Goal: Task Accomplishment & Management: Manage account settings

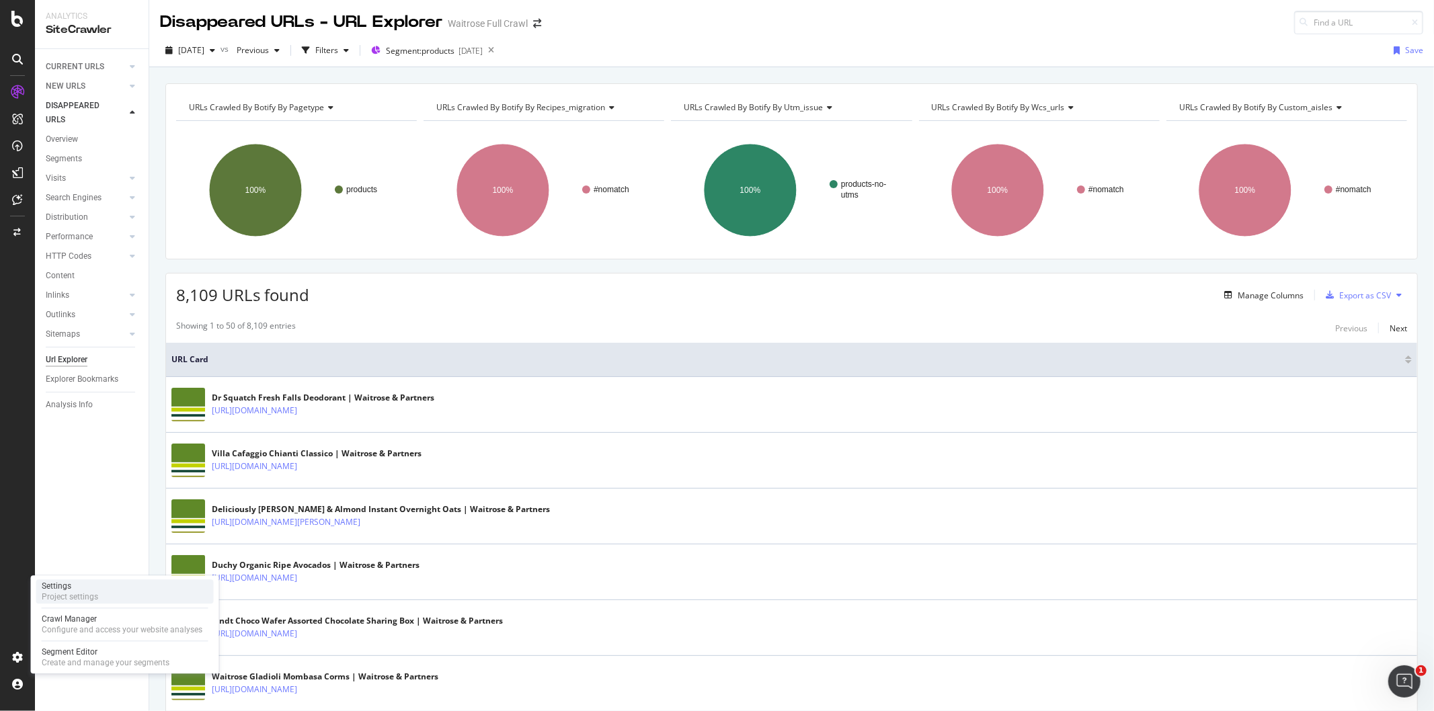
click at [84, 604] on div "Settings Project settings" at bounding box center [124, 591] width 177 height 24
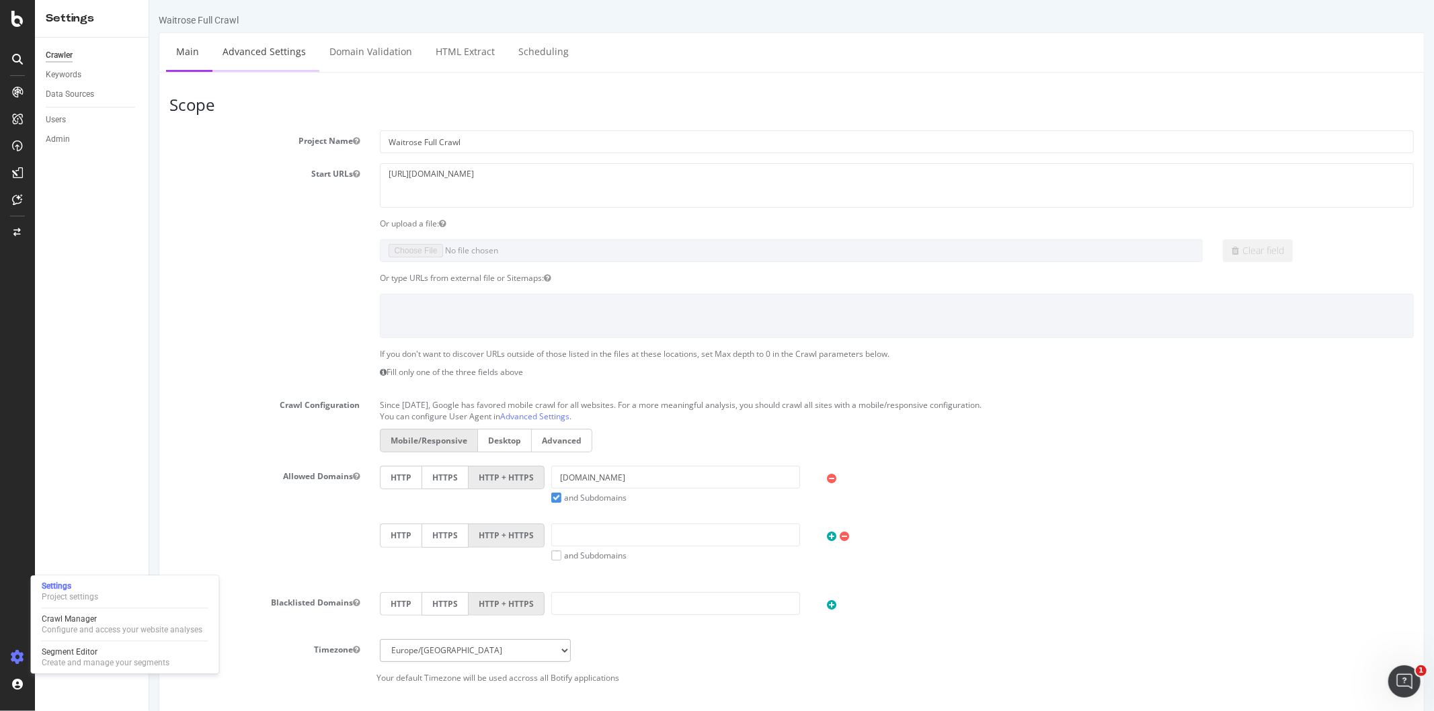
click at [272, 46] on link "Advanced Settings" at bounding box center [263, 51] width 103 height 37
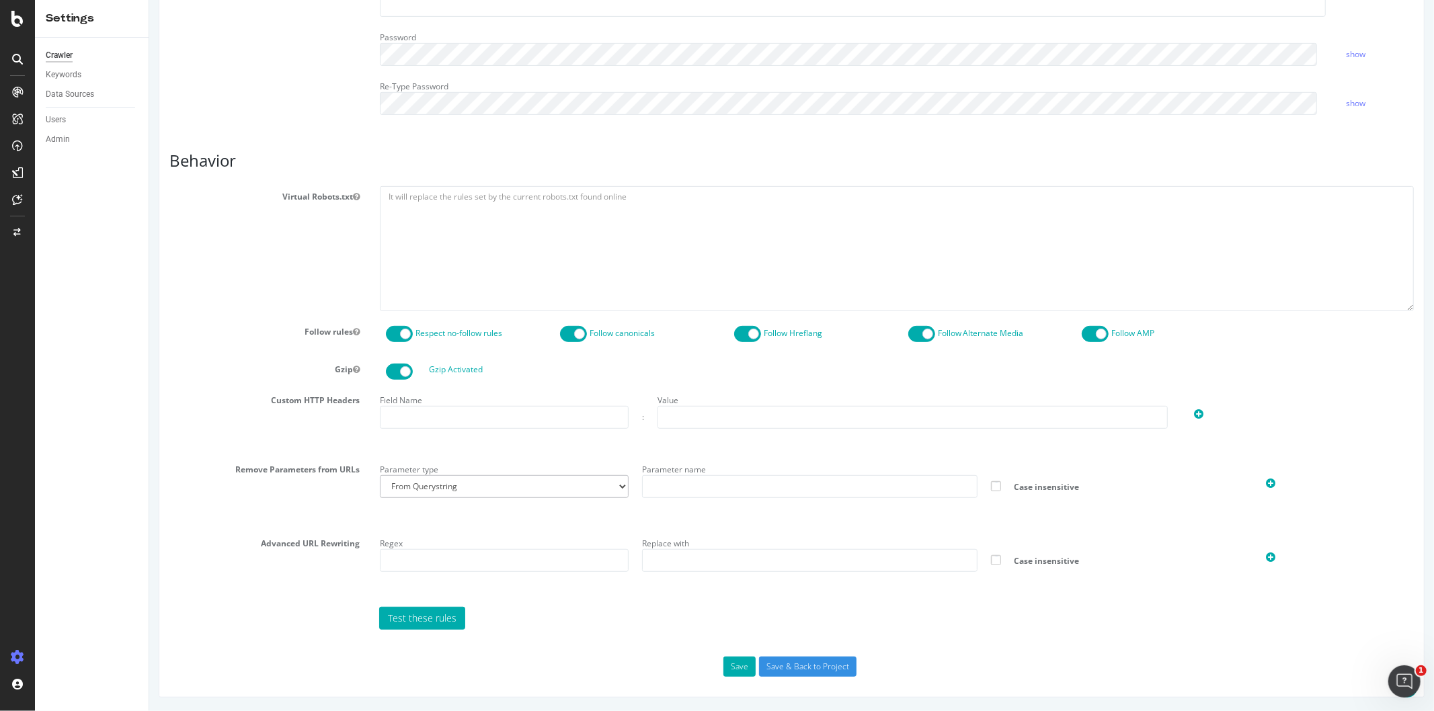
scroll to position [15, 0]
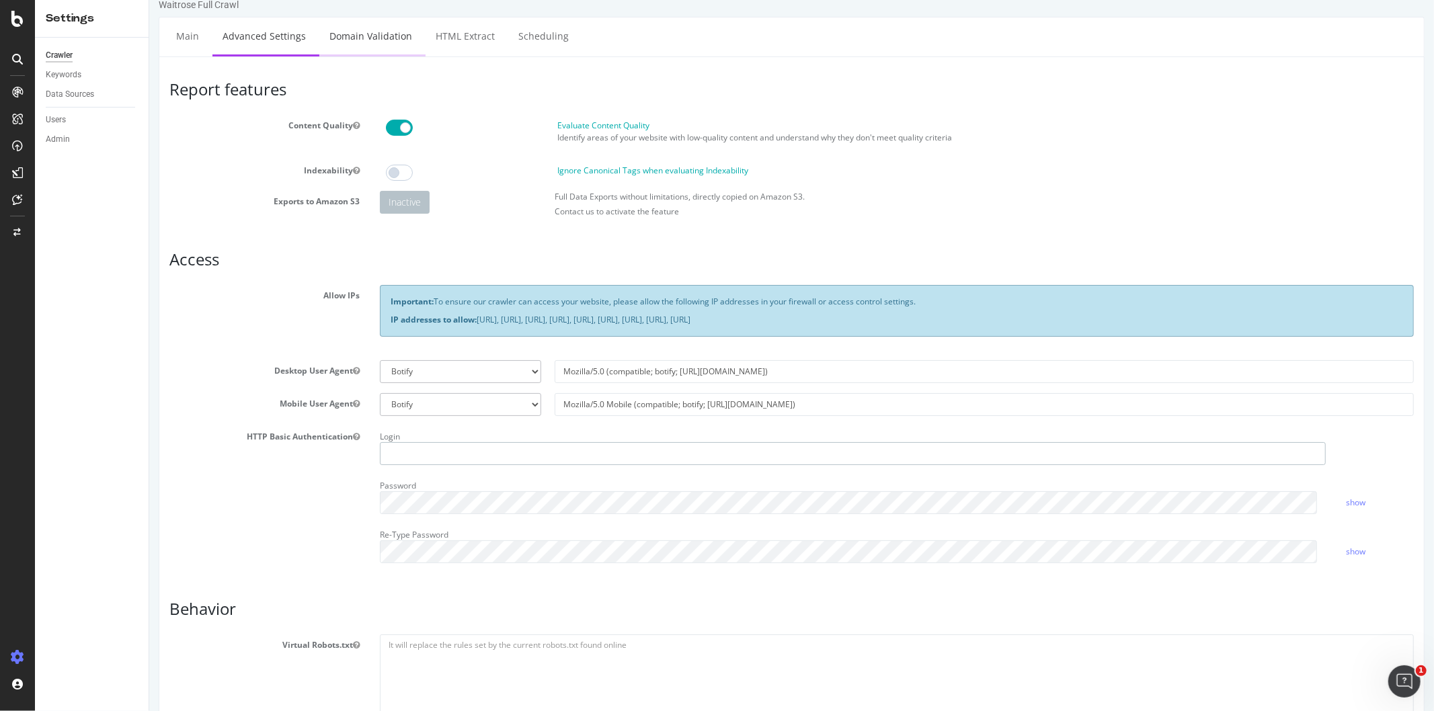
type input "[PERSON_NAME]"
click at [325, 37] on link "Domain Validation" at bounding box center [370, 35] width 103 height 37
click at [541, 34] on link "Scheduling" at bounding box center [542, 35] width 71 height 37
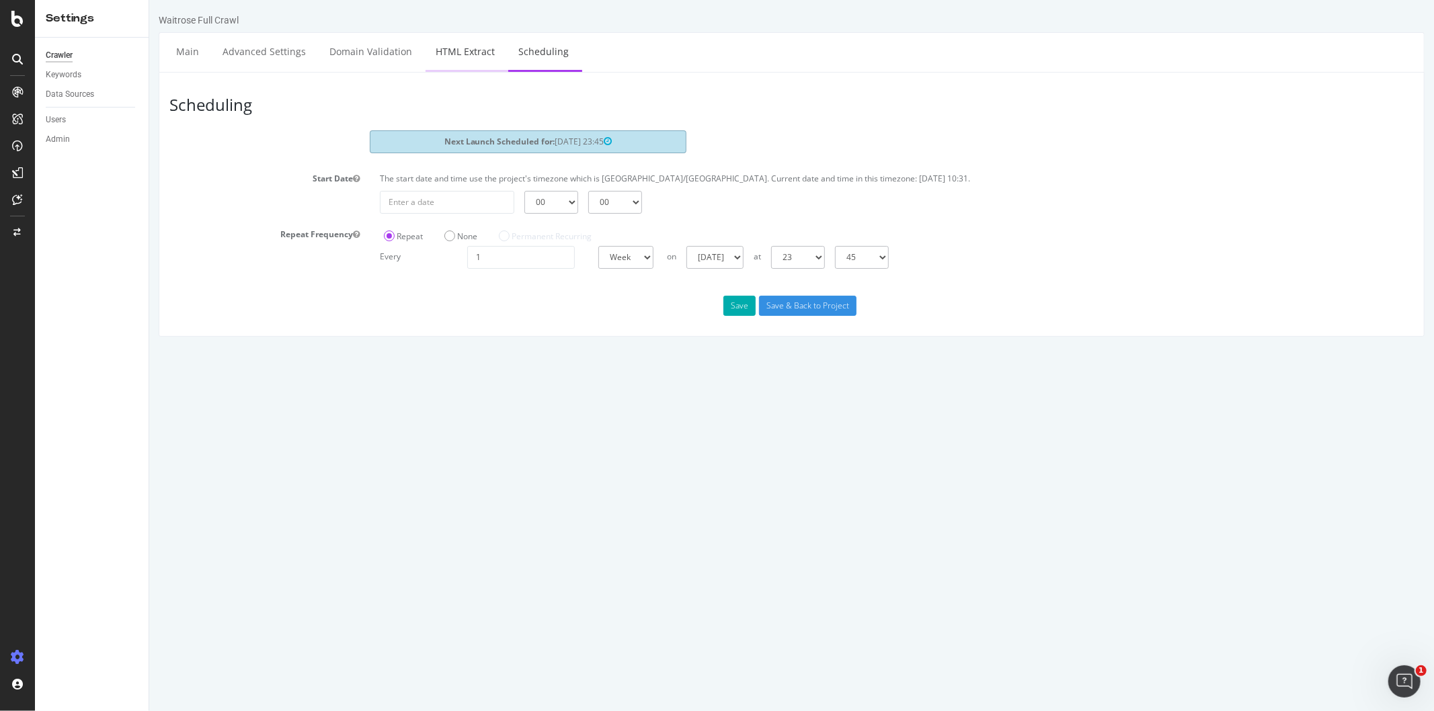
click at [466, 59] on link "HTML Extract" at bounding box center [464, 51] width 79 height 37
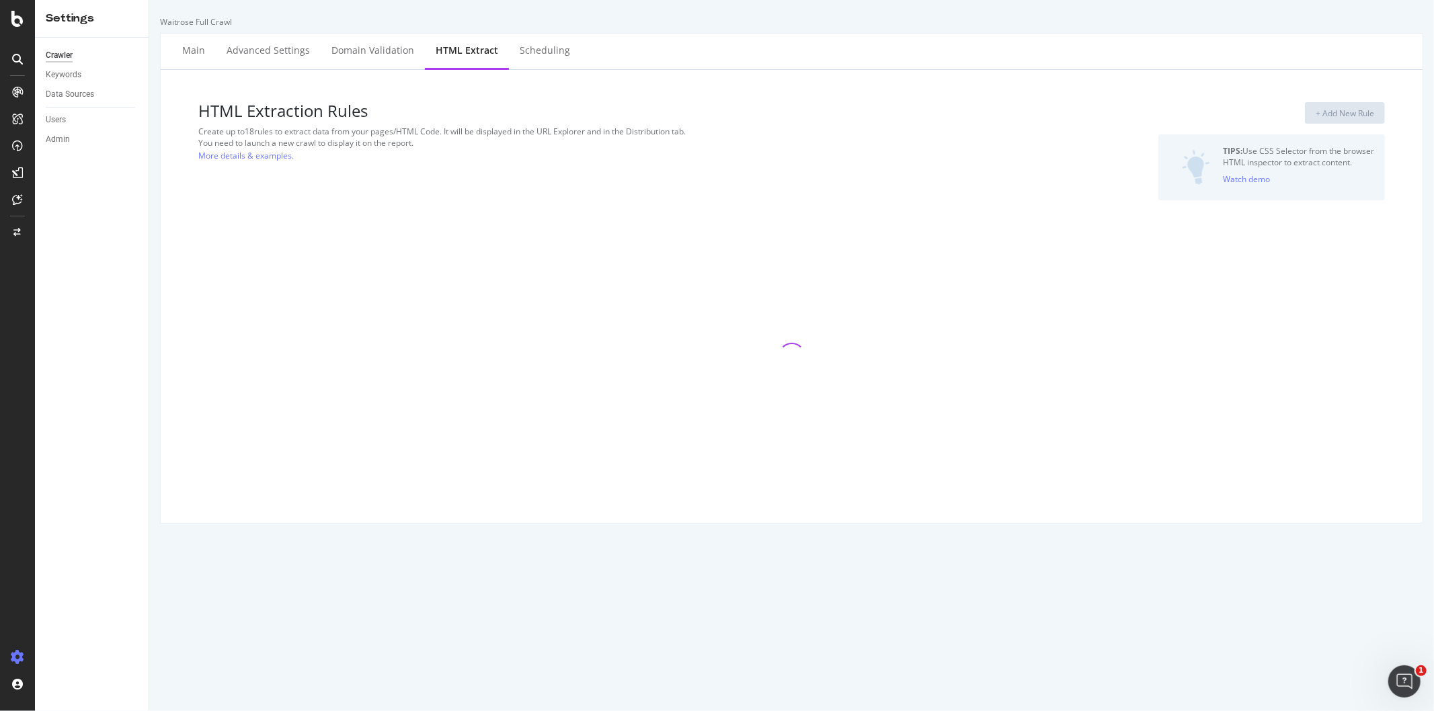
select select "exist"
select select "count"
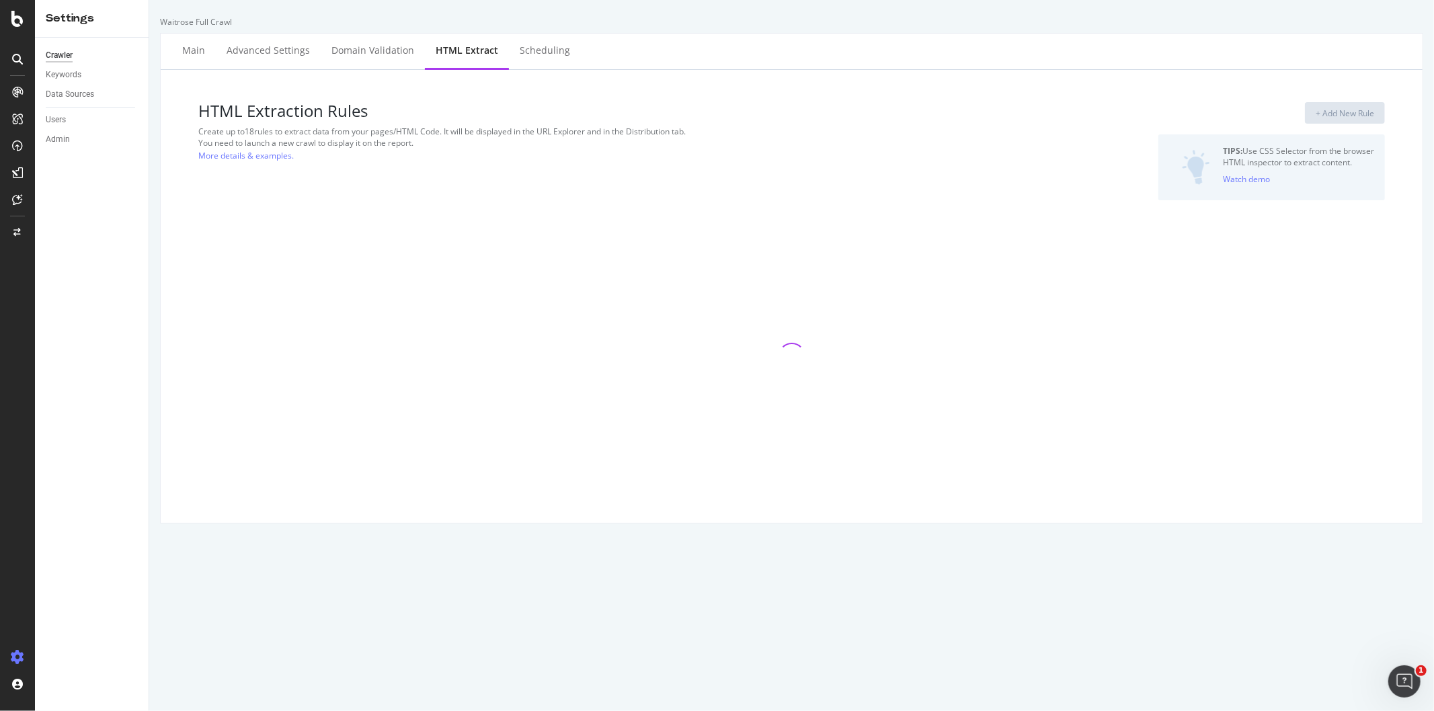
select select "html.length"
select select "exist"
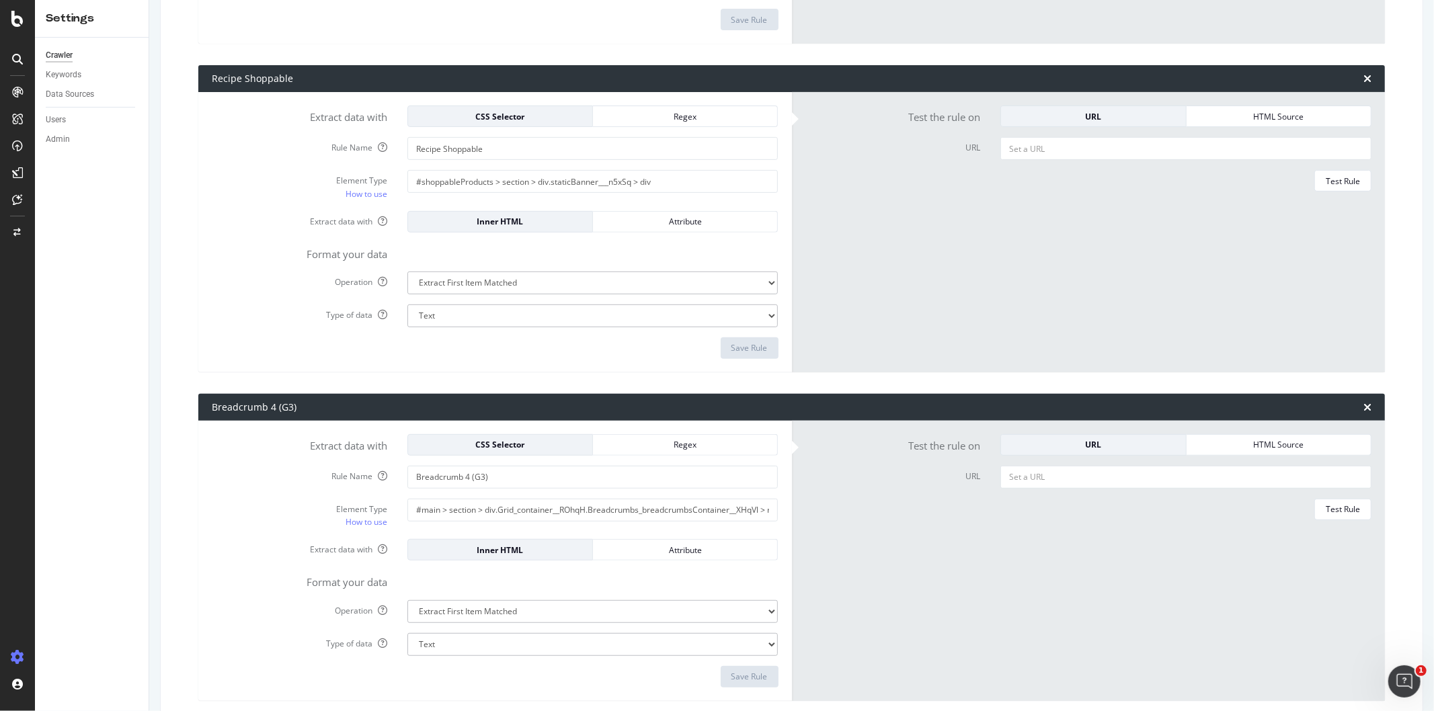
scroll to position [4784, 0]
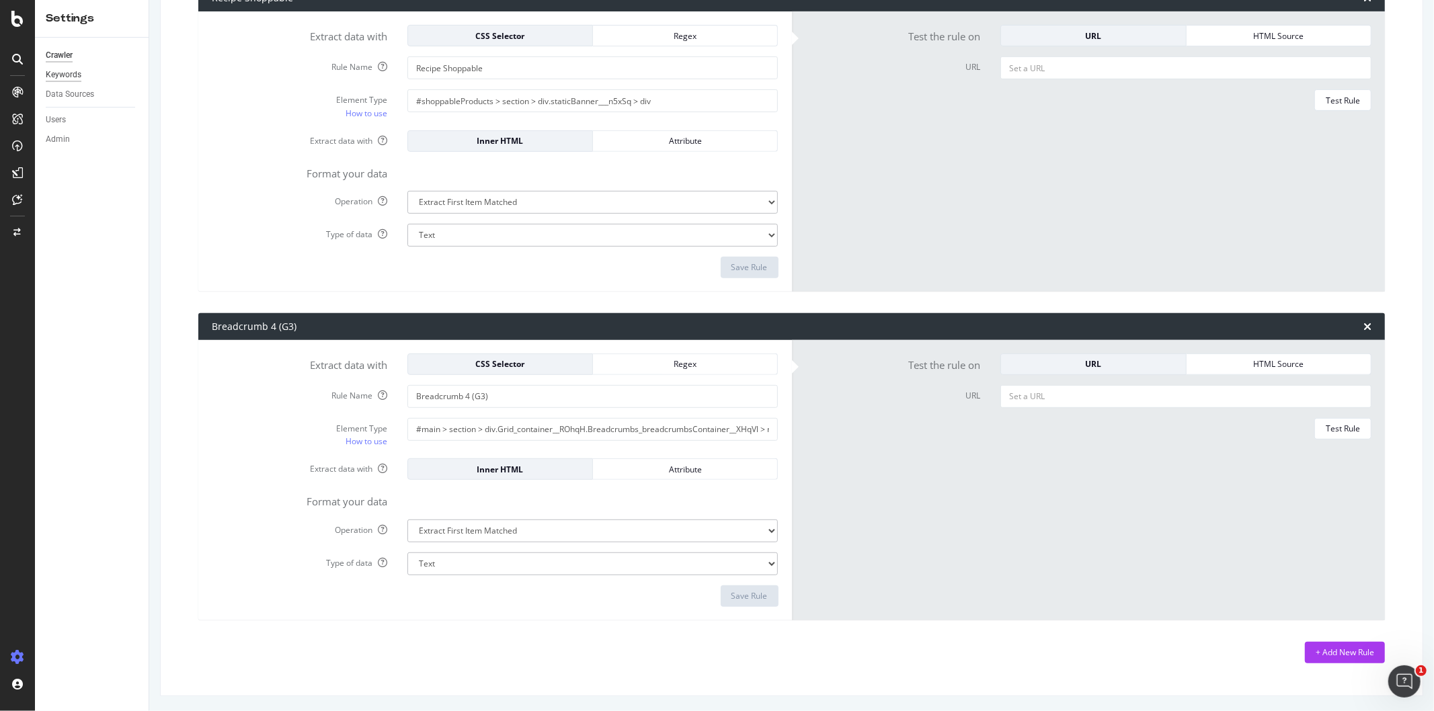
click at [75, 77] on div "Keywords" at bounding box center [64, 75] width 36 height 14
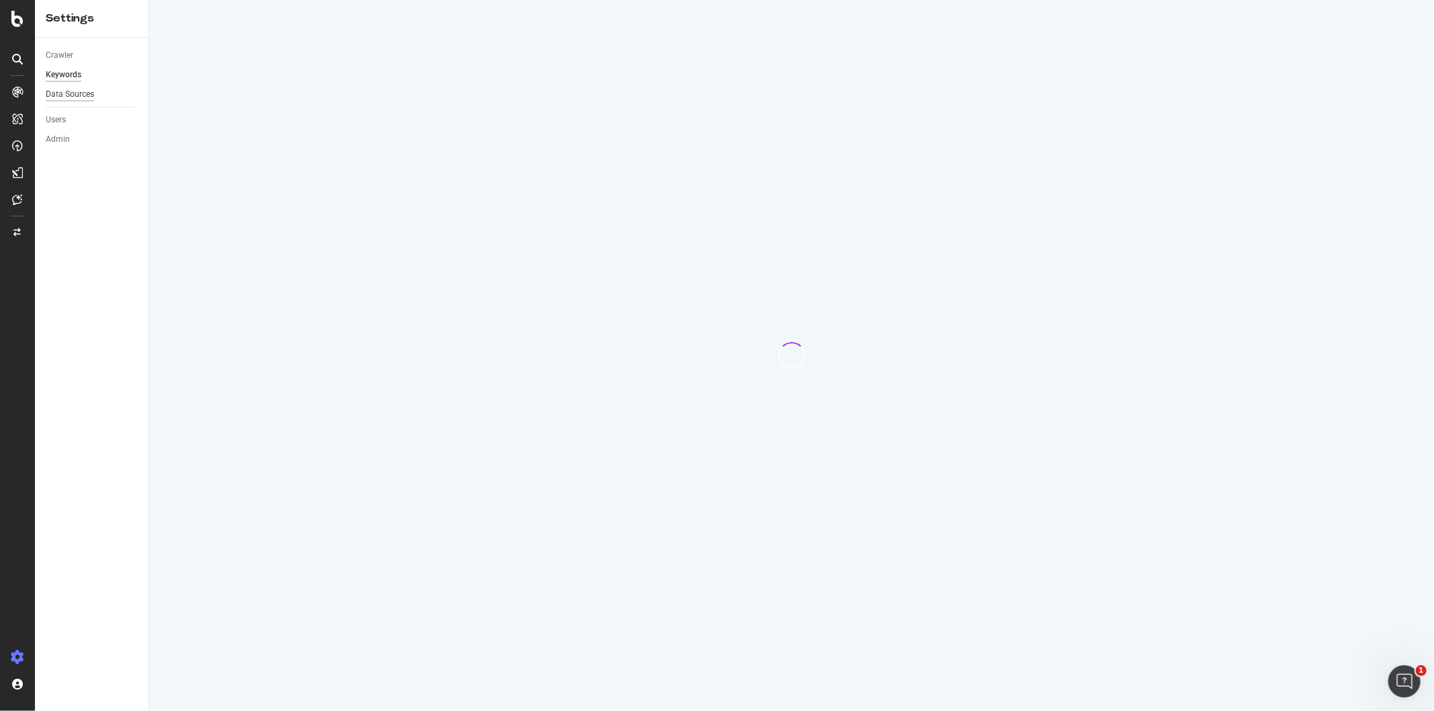
click at [90, 97] on div "Data Sources" at bounding box center [70, 94] width 48 height 14
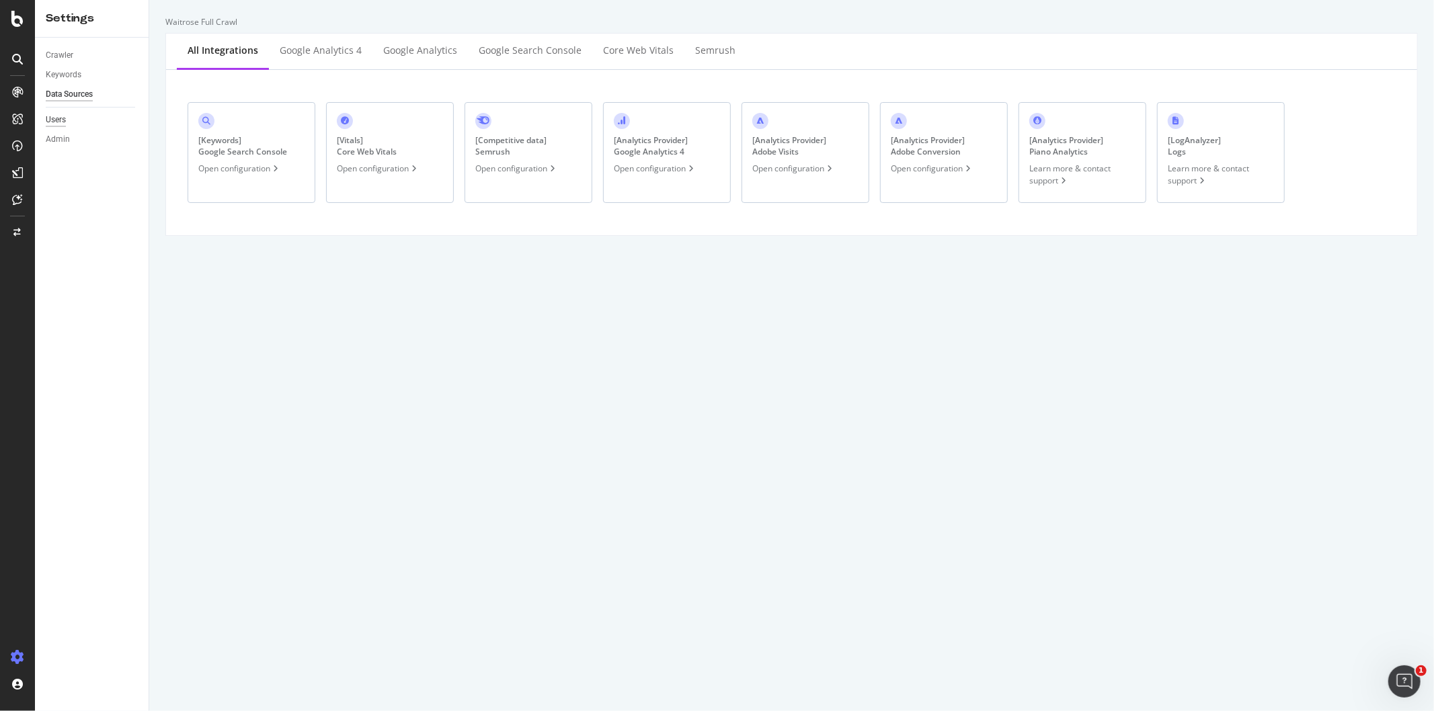
click at [63, 120] on div "Users" at bounding box center [56, 120] width 20 height 14
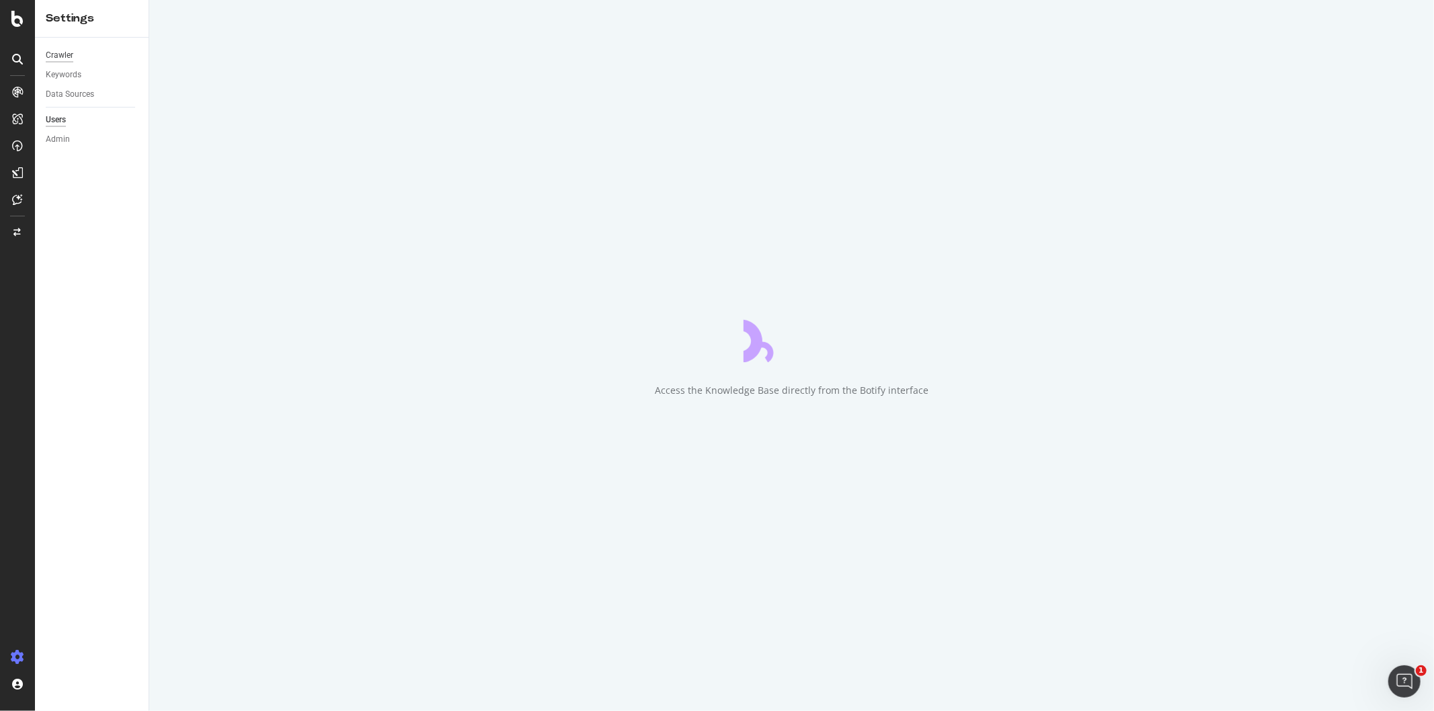
click at [65, 52] on div "Crawler" at bounding box center [60, 55] width 28 height 14
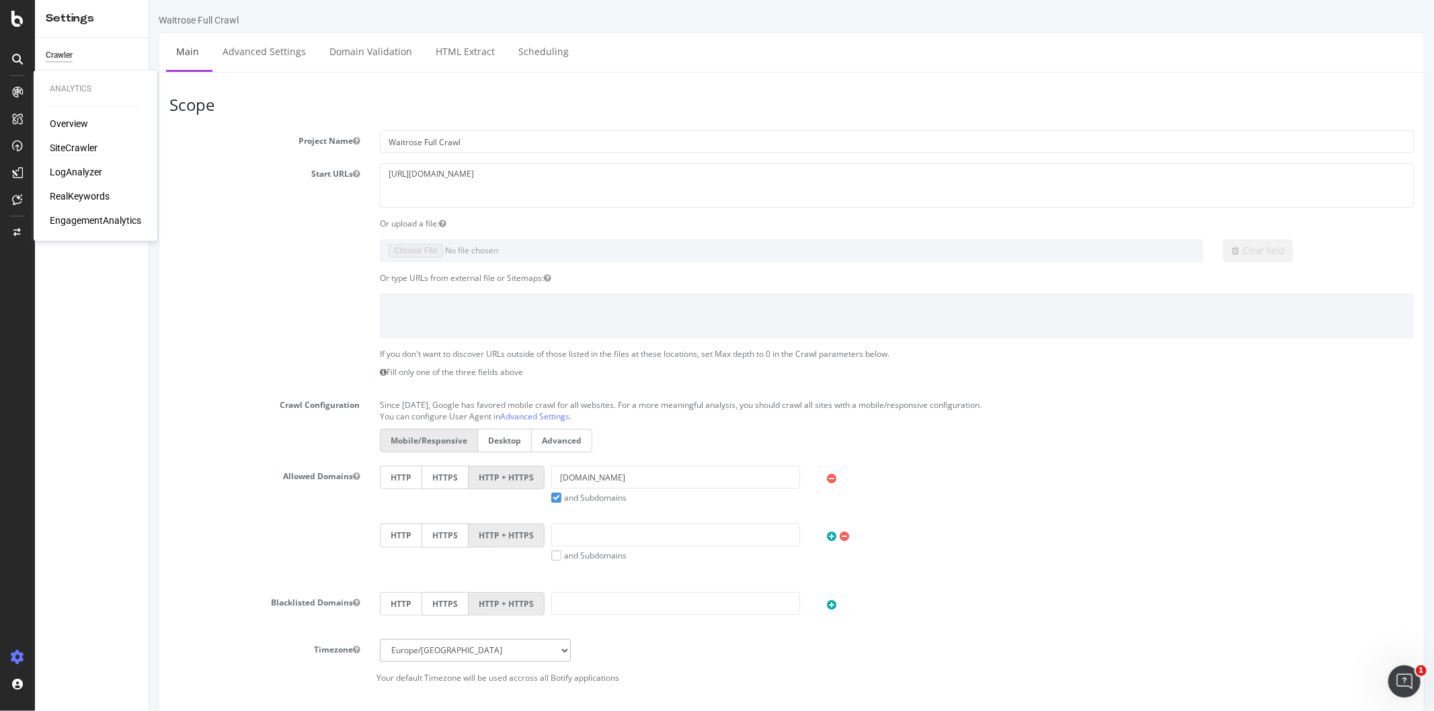
click at [58, 142] on div "SiteCrawler" at bounding box center [74, 148] width 48 height 13
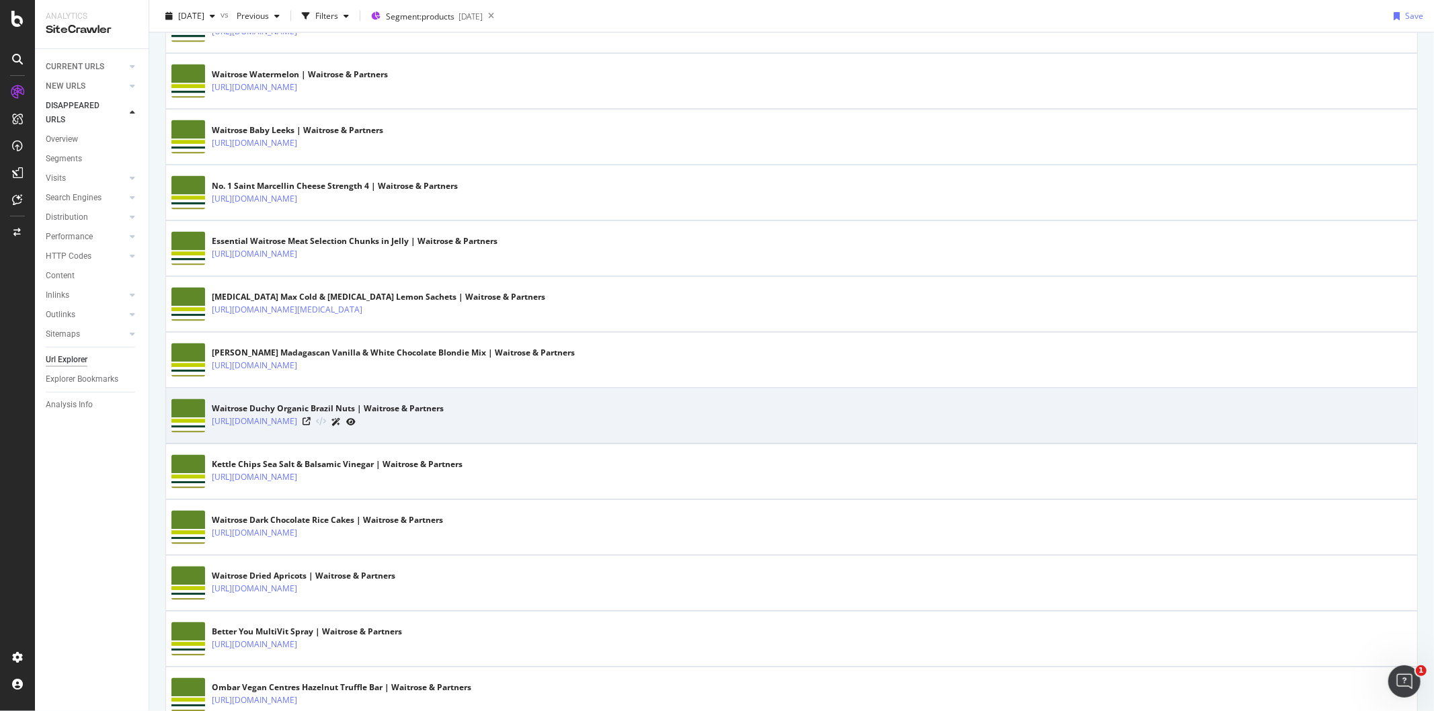
scroll to position [2535, 0]
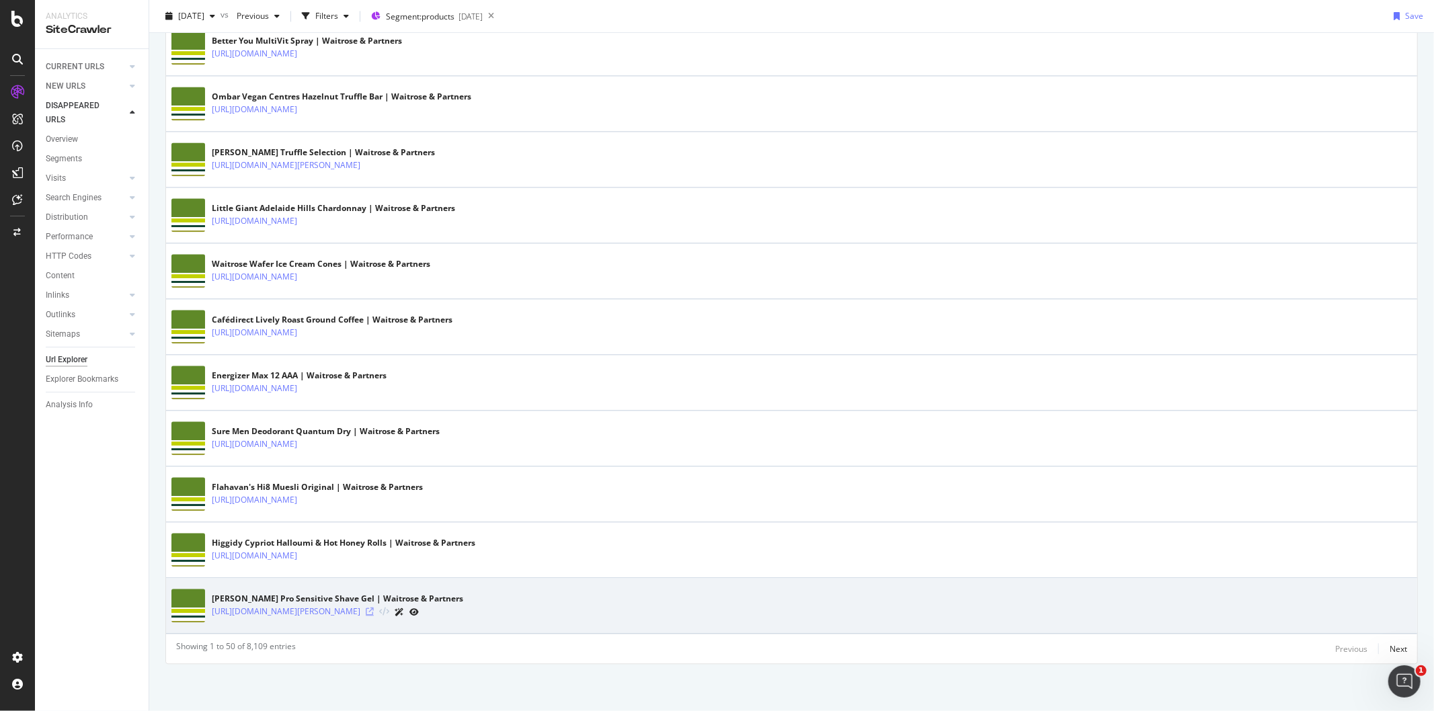
click at [374, 610] on icon at bounding box center [370, 612] width 8 height 8
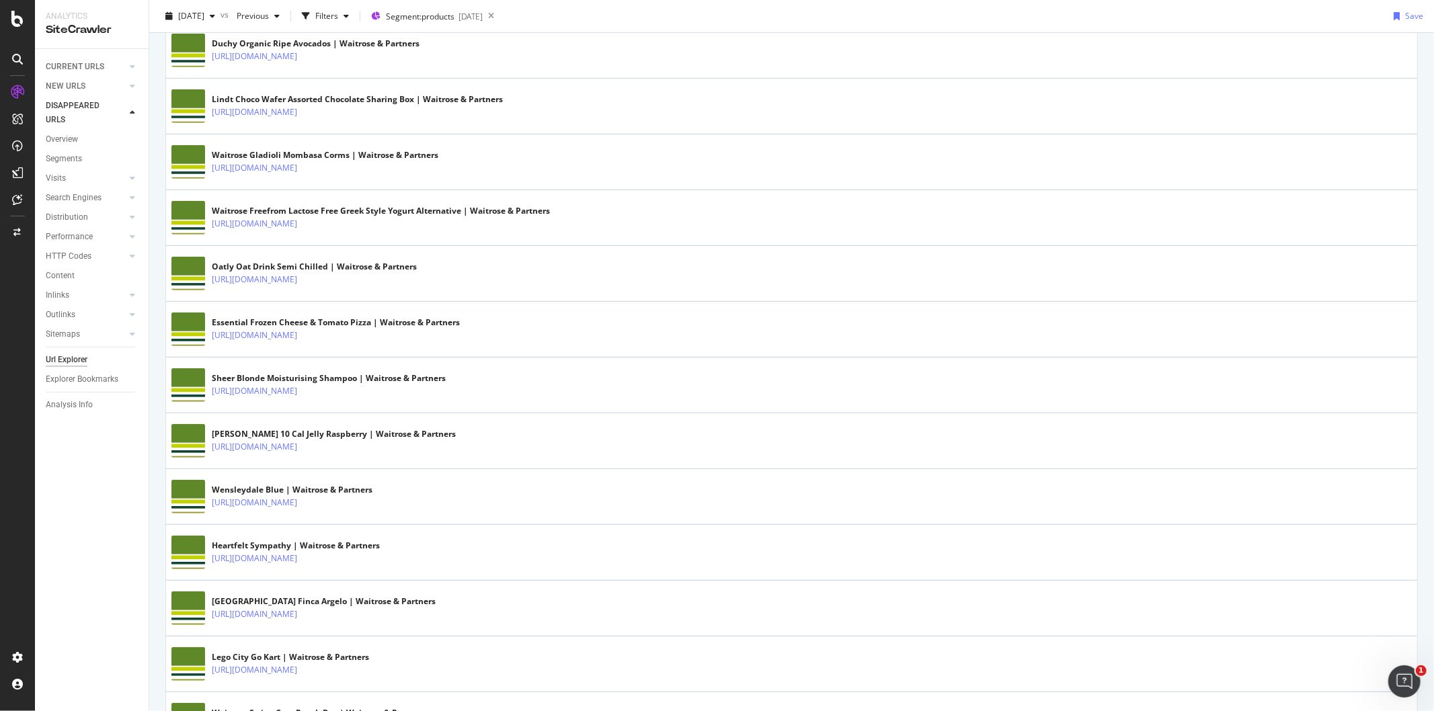
scroll to position [519, 0]
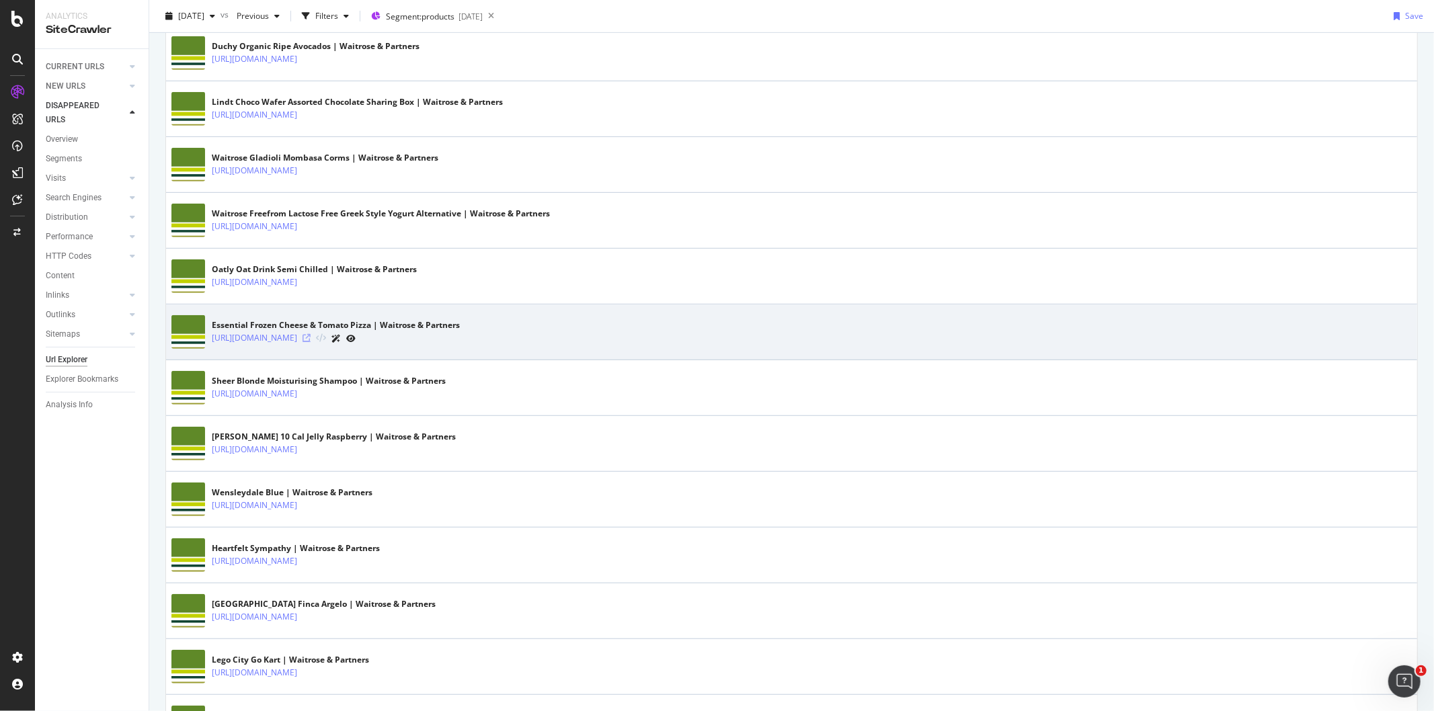
click at [310, 337] on icon at bounding box center [306, 338] width 8 height 8
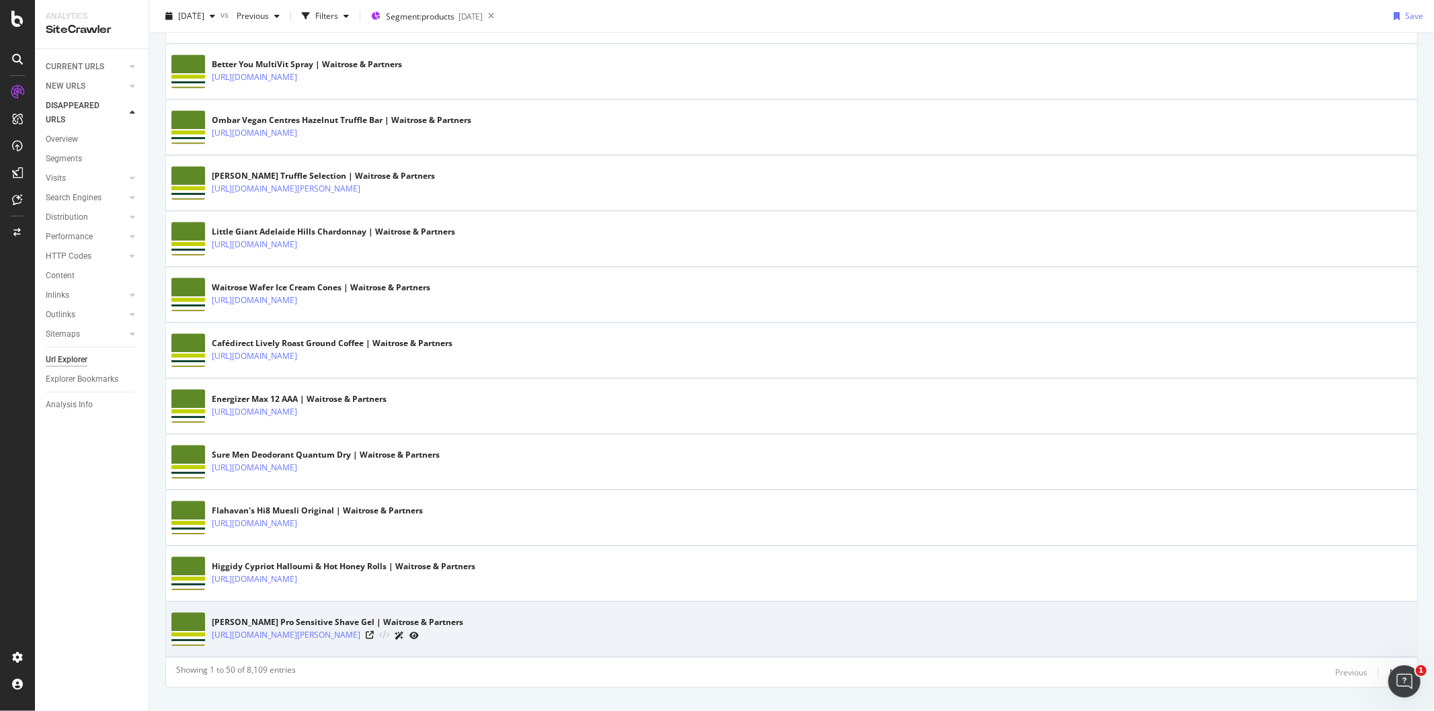
scroll to position [2535, 0]
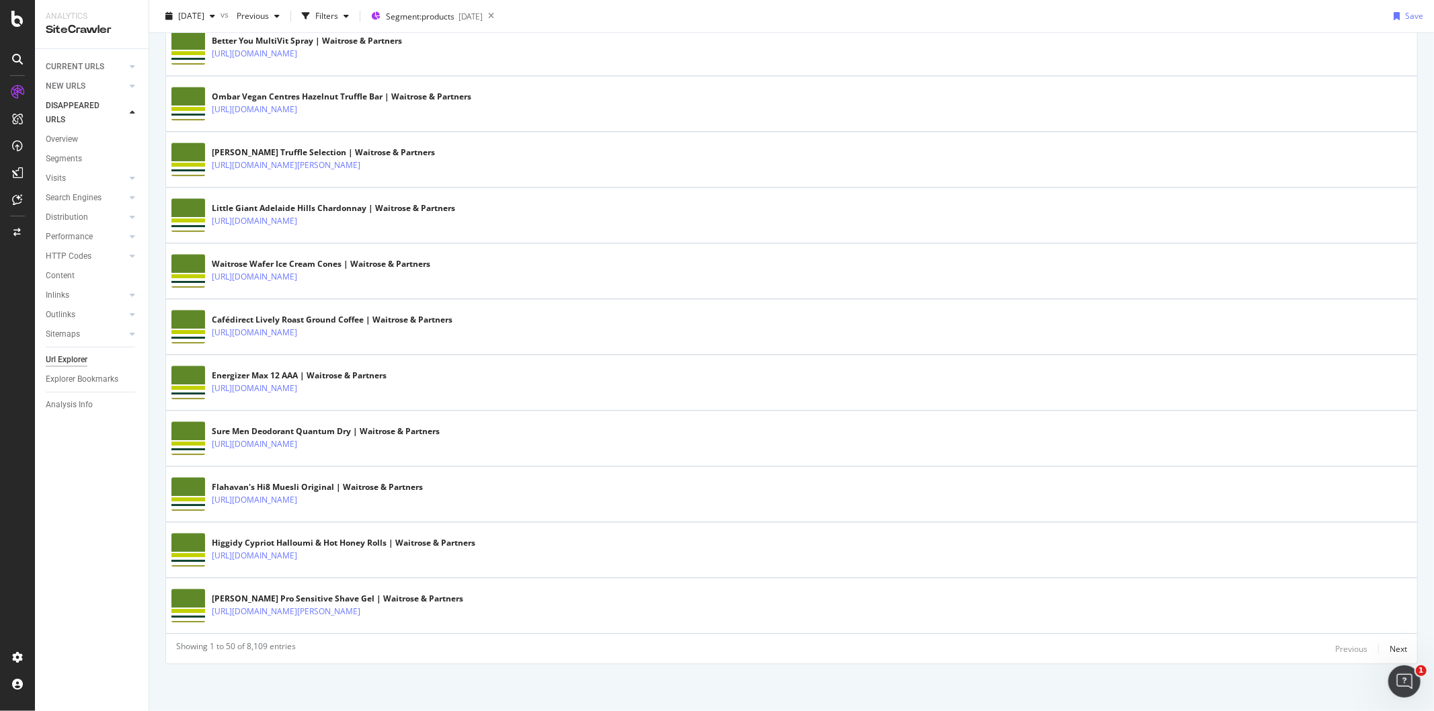
click at [1376, 643] on div "Previous Next" at bounding box center [1371, 648] width 72 height 16
click at [1389, 645] on div "Next" at bounding box center [1397, 648] width 17 height 11
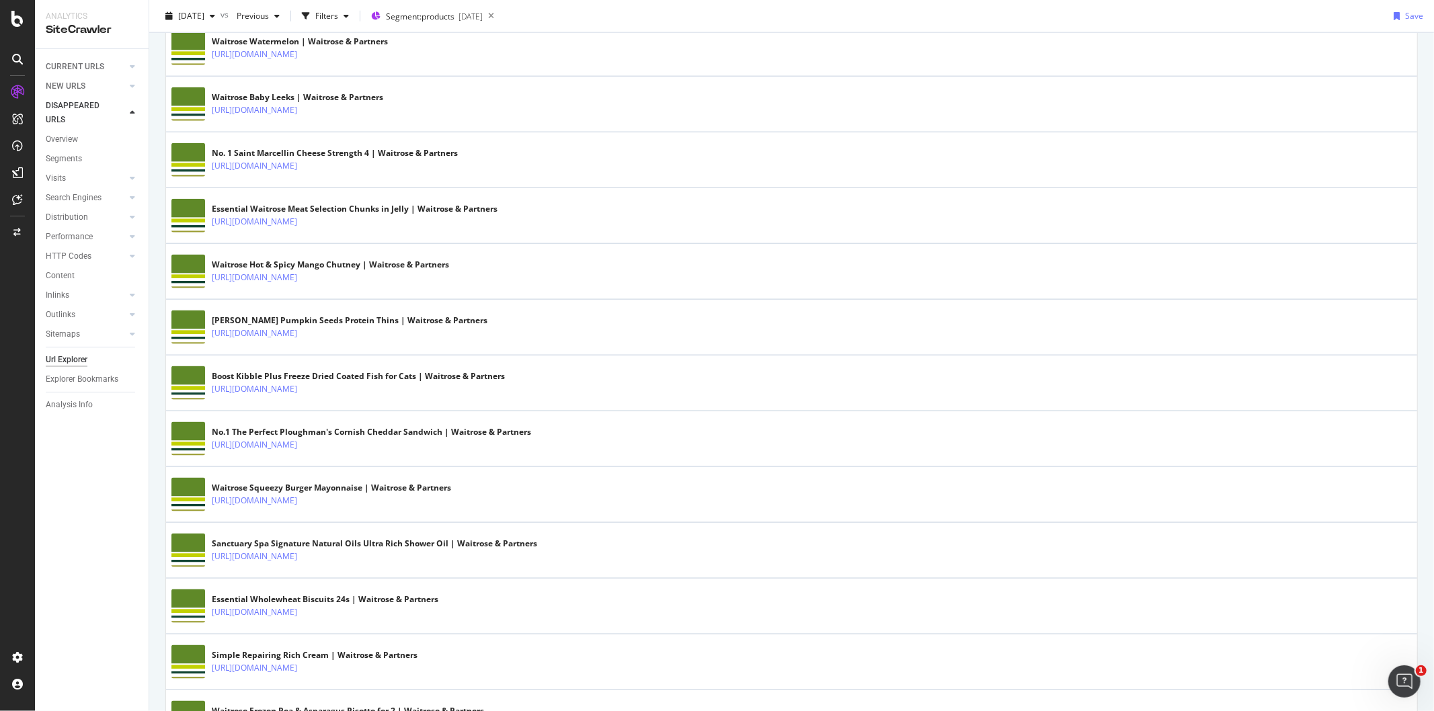
scroll to position [1493, 0]
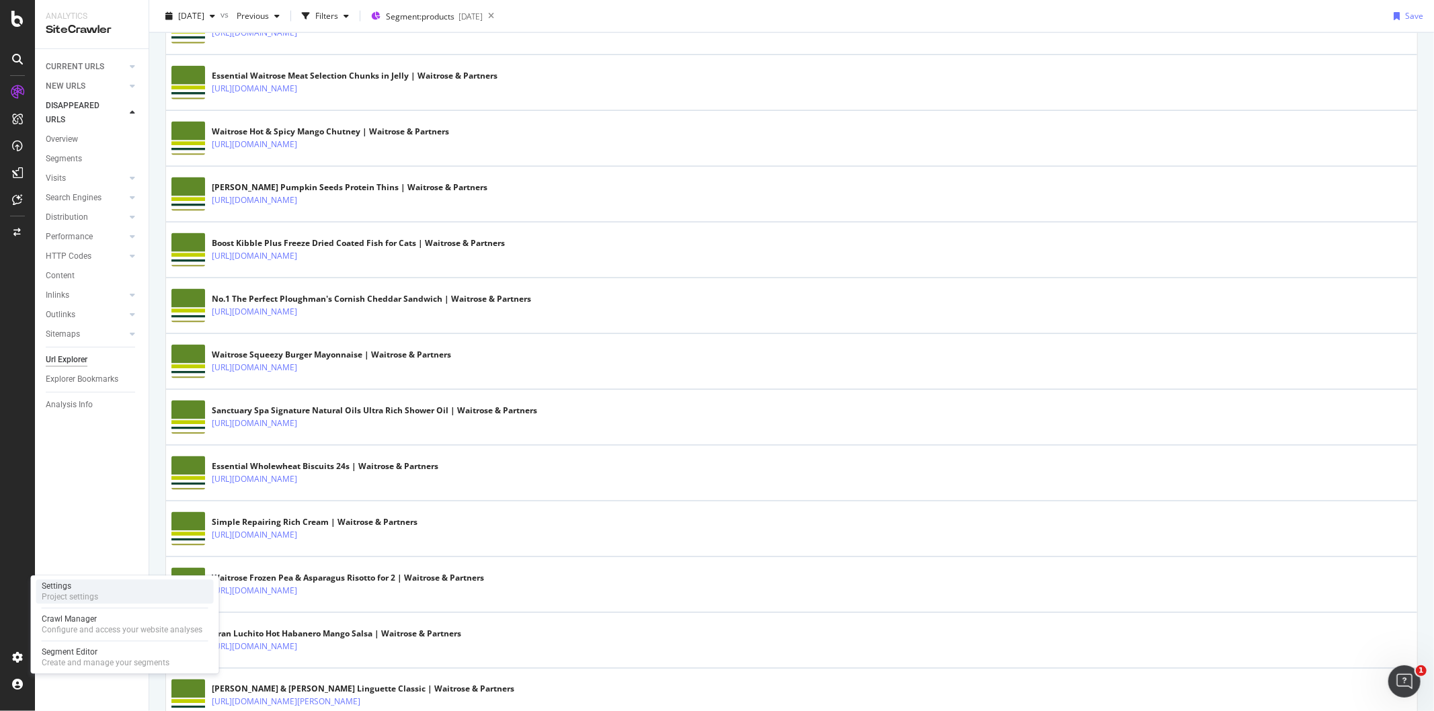
click at [78, 602] on div "Project settings" at bounding box center [70, 596] width 56 height 11
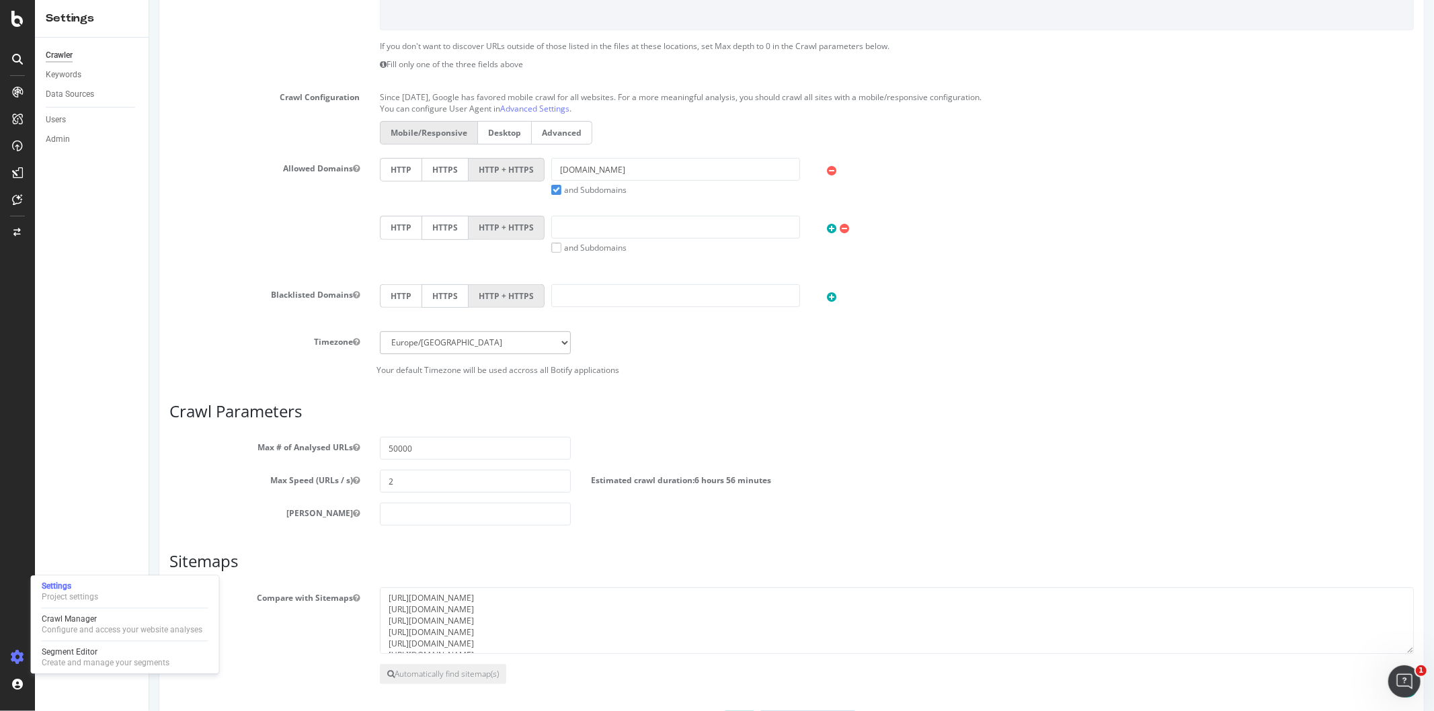
scroll to position [362, 0]
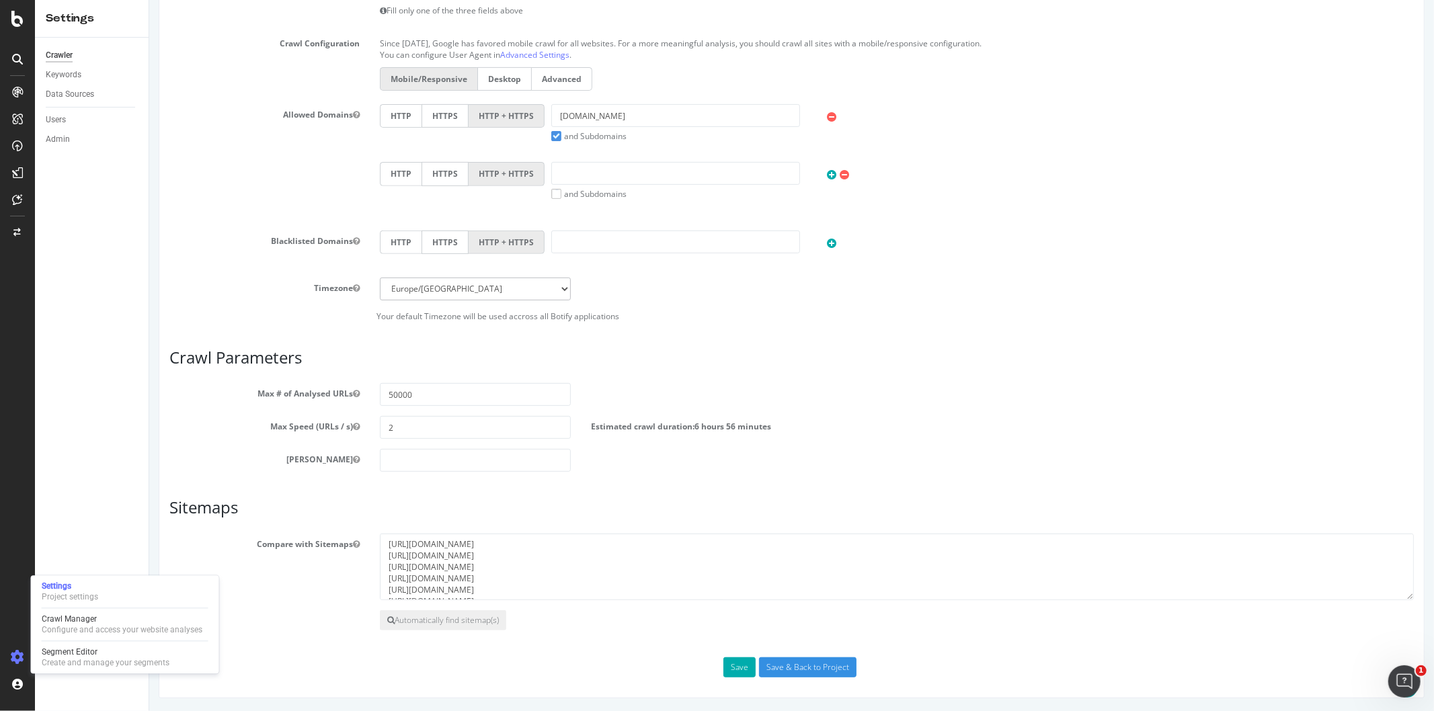
click at [310, 517] on article "Sitemaps Compare with Sitemaps https://www.waitrose.com/ecom/sitemap/recipe-det…" at bounding box center [791, 565] width 1244 height 132
click at [263, 627] on div "Automatically find sitemap(s)" at bounding box center [791, 620] width 1264 height 20
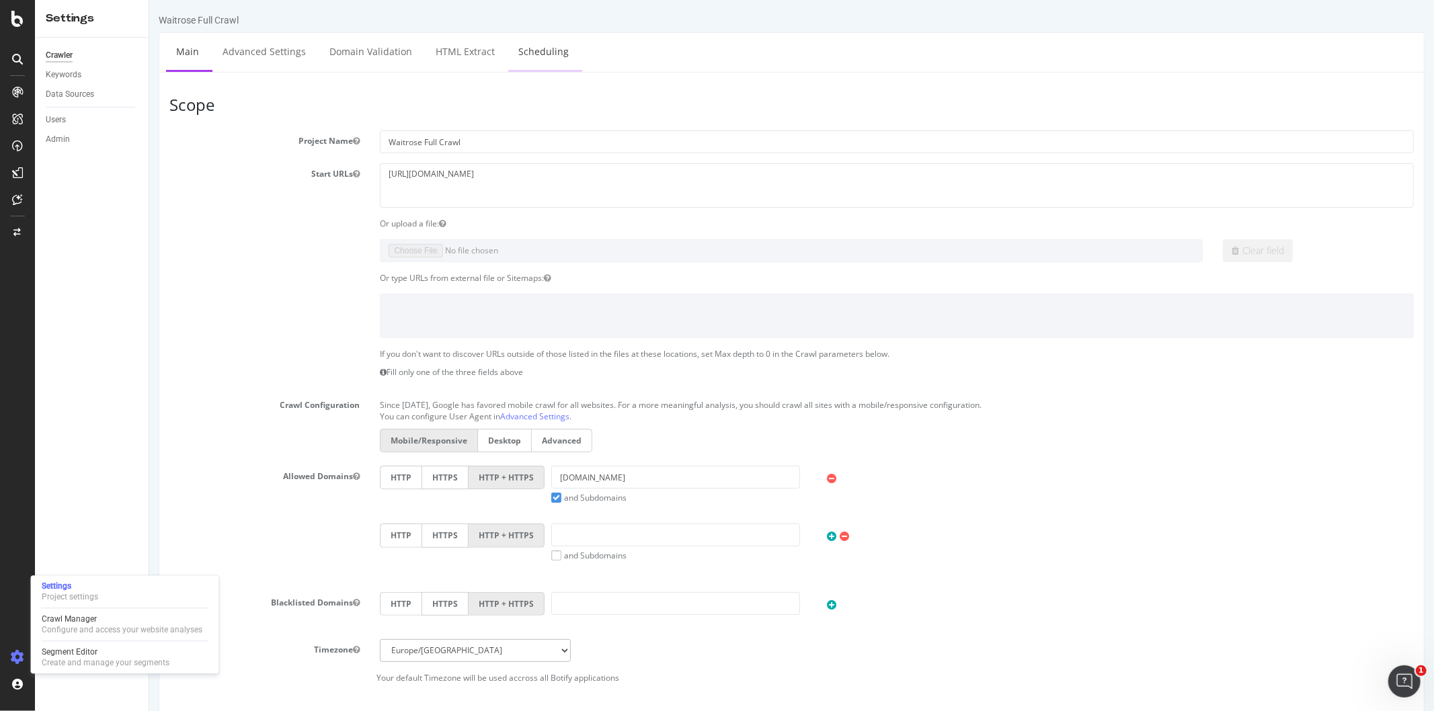
click at [542, 52] on link "Scheduling" at bounding box center [542, 51] width 71 height 37
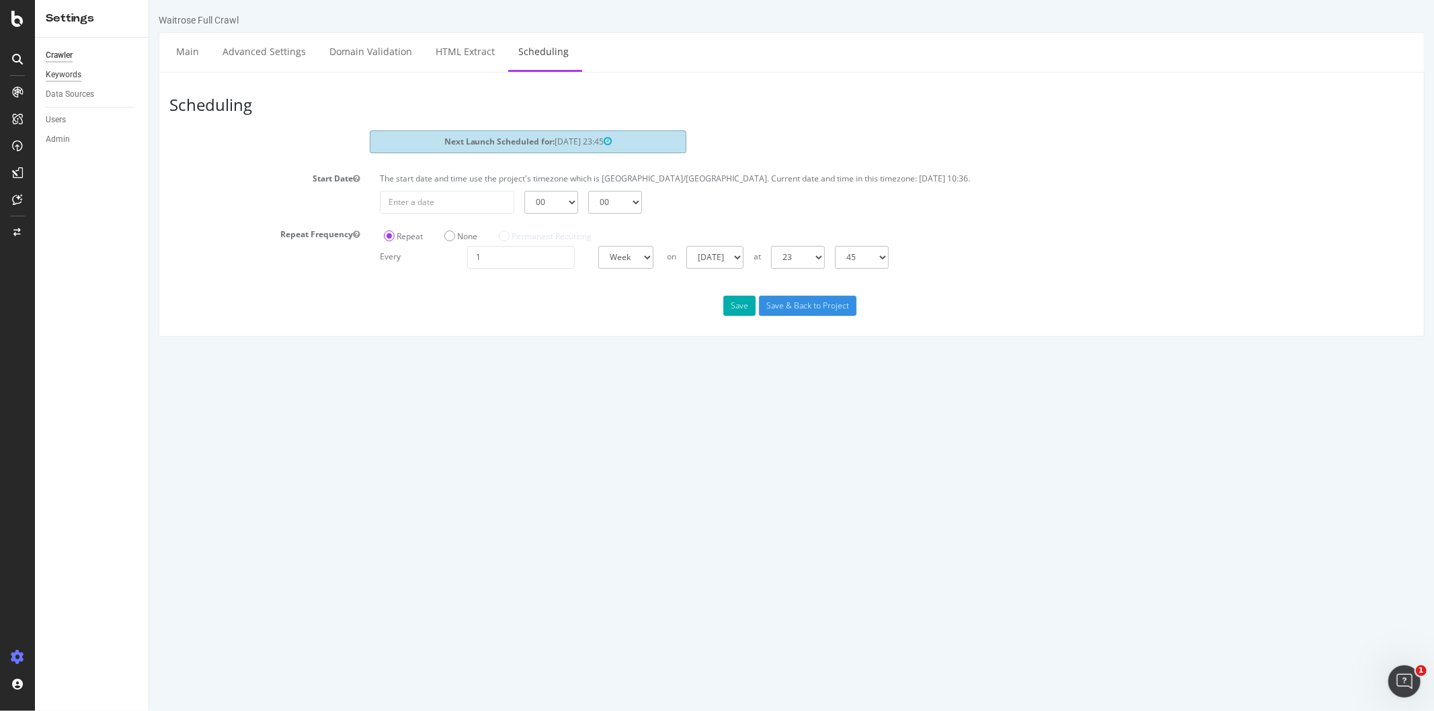
click at [69, 78] on div "Keywords" at bounding box center [64, 75] width 36 height 14
